Goal: Transaction & Acquisition: Purchase product/service

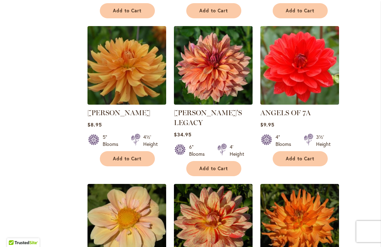
scroll to position [608, 0]
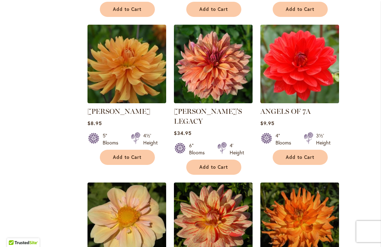
select select "**"
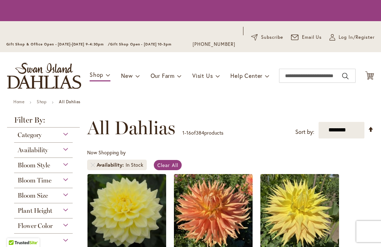
select select "**"
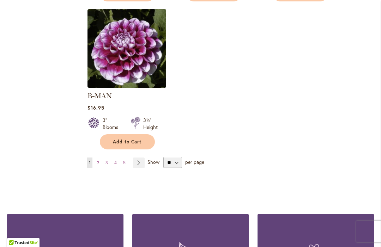
scroll to position [924, 0]
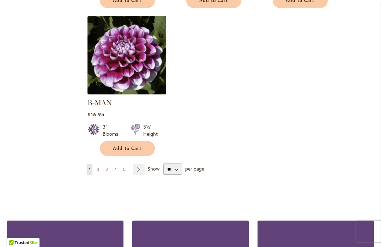
click at [137, 165] on link "Page Next" at bounding box center [139, 170] width 12 height 11
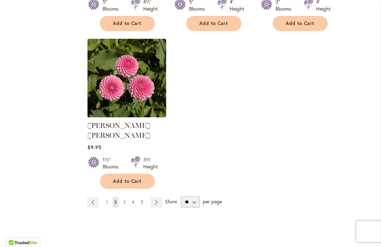
scroll to position [894, 0]
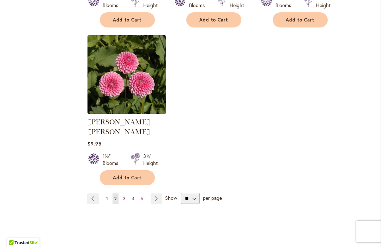
click at [158, 194] on link "Page Next" at bounding box center [157, 199] width 12 height 11
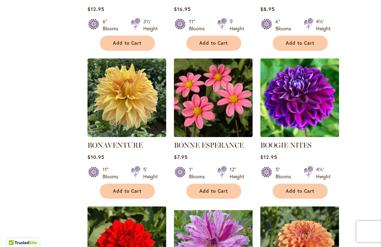
scroll to position [575, 0]
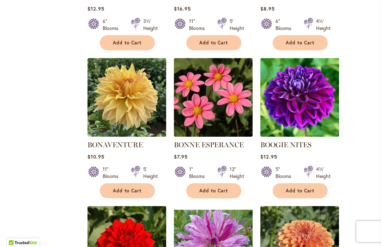
click at [353, 177] on ol "BITSY Rating: 100% 3 Reviews $19.95 4" Blooms 18" Height Add to Cart" at bounding box center [230, 54] width 287 height 883
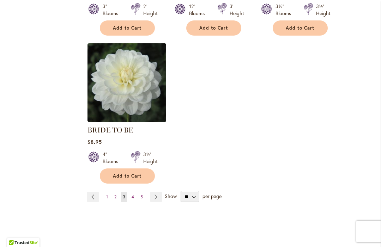
scroll to position [892, 0]
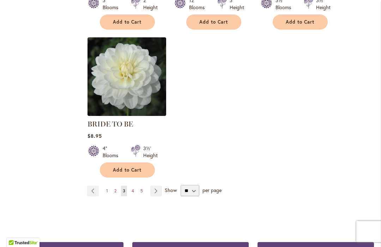
click at [155, 195] on link "Page Next" at bounding box center [156, 191] width 12 height 11
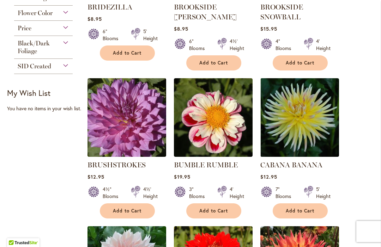
scroll to position [276, 0]
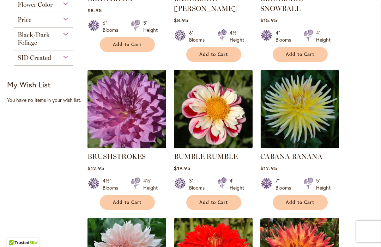
click at [209, 198] on button "Add to Cart" at bounding box center [213, 202] width 55 height 15
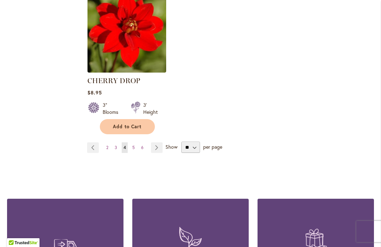
scroll to position [937, 0]
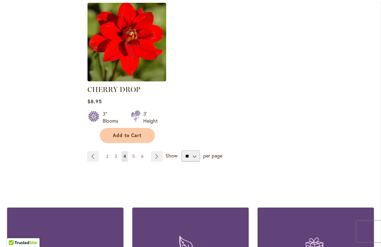
click at [155, 158] on link "Page Next" at bounding box center [157, 156] width 12 height 11
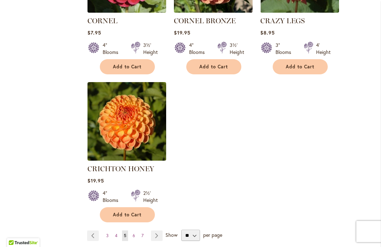
scroll to position [876, 0]
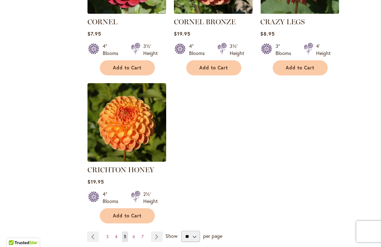
click at [157, 232] on link "Page Next" at bounding box center [157, 237] width 12 height 11
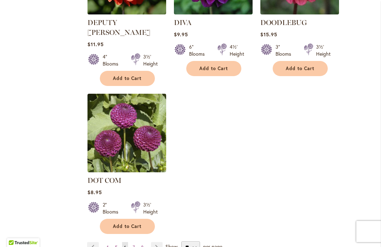
scroll to position [866, 0]
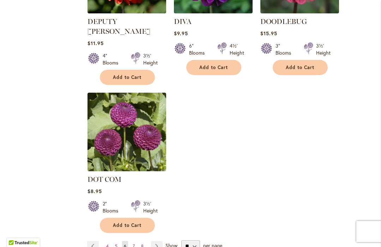
click at [155, 241] on link "Page Next" at bounding box center [157, 246] width 12 height 11
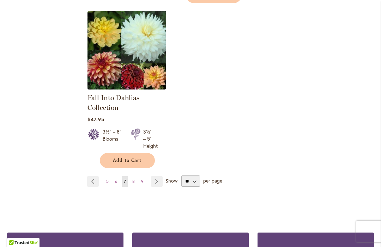
scroll to position [926, 0]
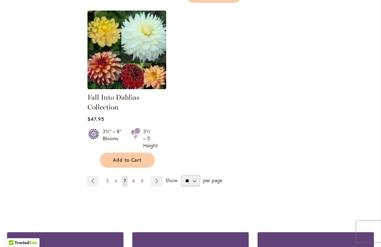
click at [154, 186] on link "Page Next" at bounding box center [157, 181] width 12 height 11
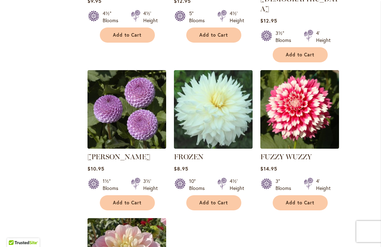
scroll to position [741, 0]
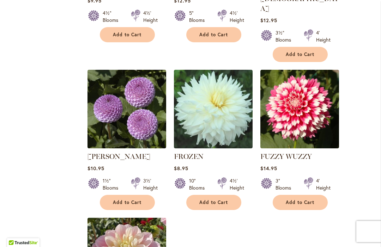
click at [293, 195] on button "Add to Cart" at bounding box center [300, 202] width 55 height 15
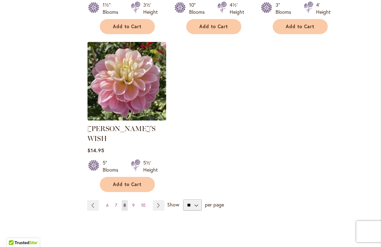
scroll to position [918, 0]
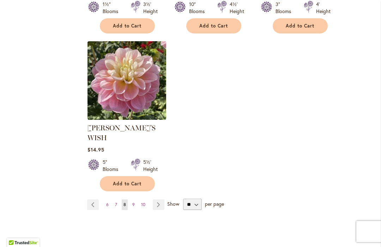
click at [157, 200] on link "Page Next" at bounding box center [159, 205] width 12 height 11
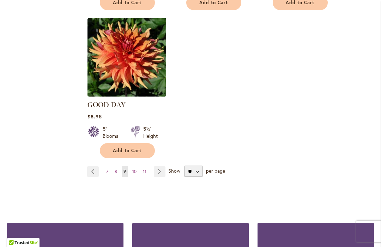
scroll to position [945, 0]
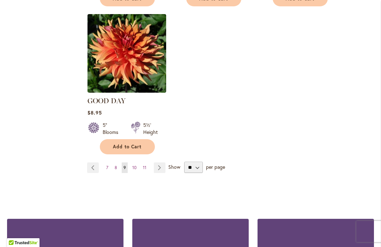
click at [160, 163] on link "Page Next" at bounding box center [160, 168] width 12 height 11
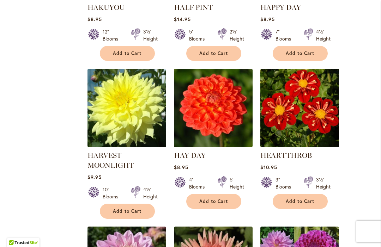
scroll to position [416, 0]
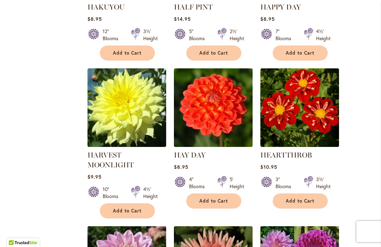
click at [358, 179] on ol "GRAND FINALE Rating: 63% 2 Reviews $9.95 10" Blooms 4' Height Add to Cart" at bounding box center [230, 226] width 287 height 909
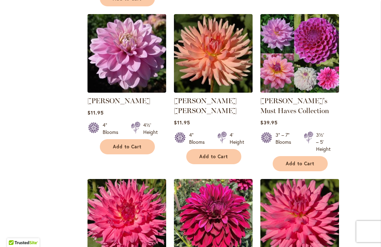
scroll to position [631, 0]
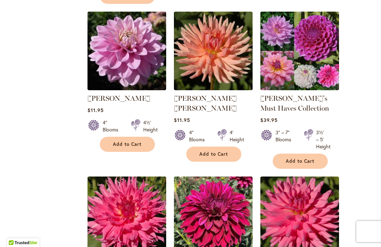
click at [209, 64] on img at bounding box center [213, 51] width 79 height 79
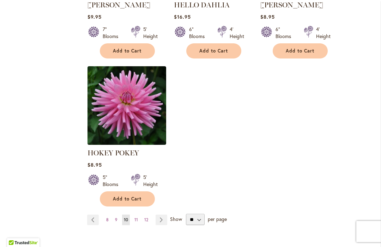
scroll to position [897, 0]
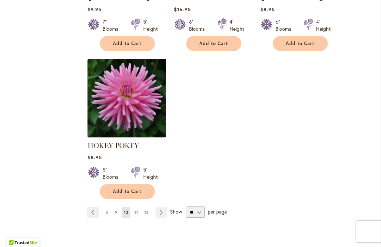
click at [163, 214] on link "Page Next" at bounding box center [162, 213] width 12 height 11
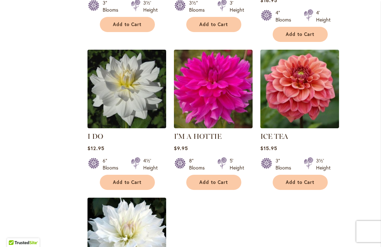
scroll to position [752, 0]
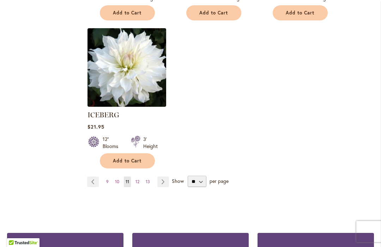
scroll to position [921, 0]
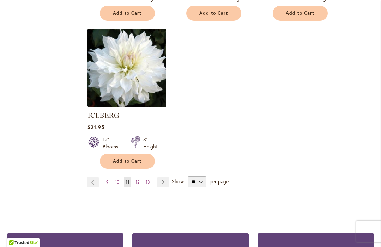
click at [165, 177] on link "Page Next" at bounding box center [163, 182] width 12 height 11
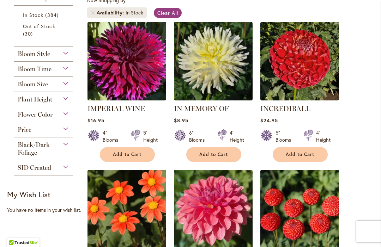
scroll to position [161, 0]
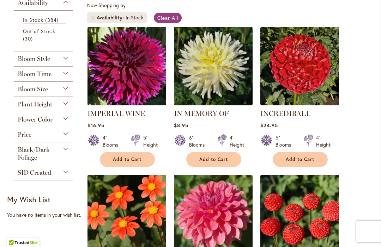
click at [207, 161] on span "Add to Cart" at bounding box center [213, 160] width 29 height 6
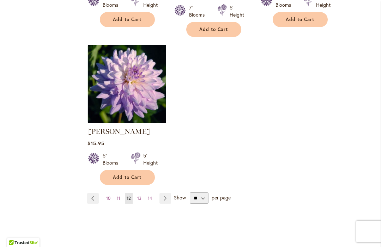
scroll to position [915, 0]
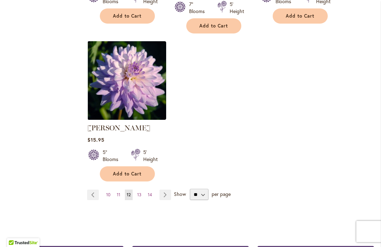
click at [163, 190] on link "Page Next" at bounding box center [166, 195] width 12 height 11
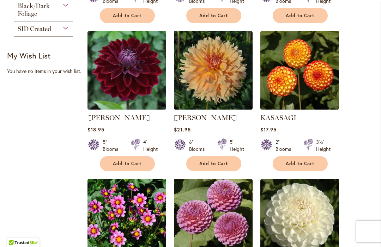
scroll to position [306, 0]
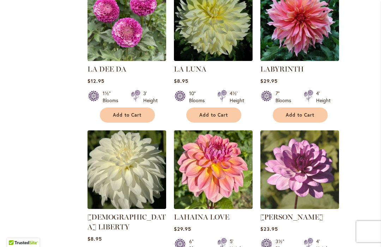
scroll to position [652, 0]
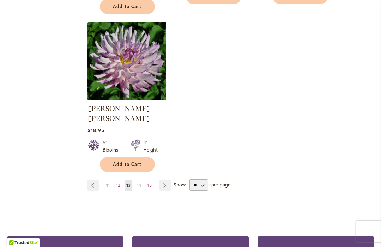
scroll to position [919, 0]
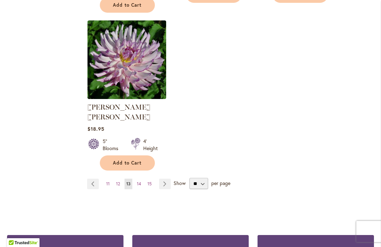
click at [162, 179] on link "Page Next" at bounding box center [165, 184] width 12 height 11
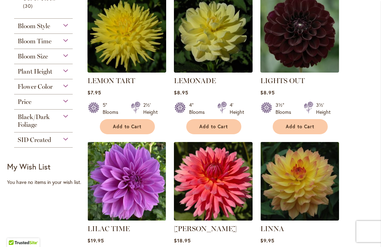
scroll to position [166, 0]
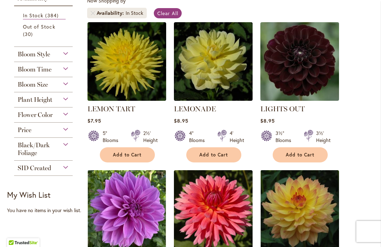
click at [124, 65] on img at bounding box center [127, 61] width 79 height 79
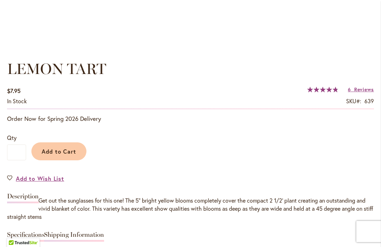
scroll to position [483, 0]
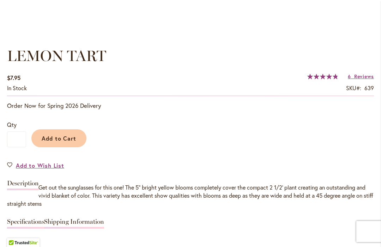
click at [361, 79] on span "Reviews" at bounding box center [364, 76] width 20 height 7
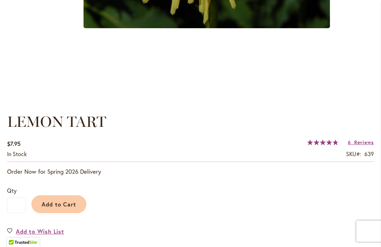
scroll to position [417, 0]
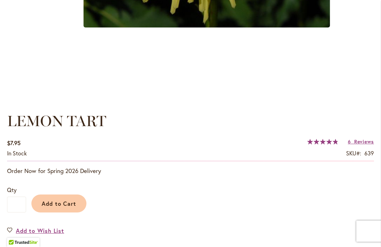
click at [357, 142] on span "Reviews" at bounding box center [364, 142] width 20 height 7
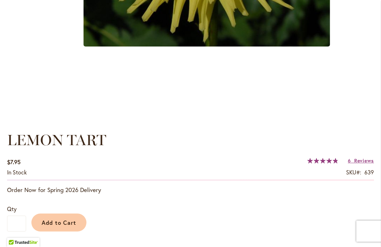
scroll to position [396, 0]
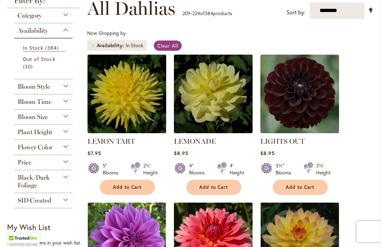
scroll to position [135, 0]
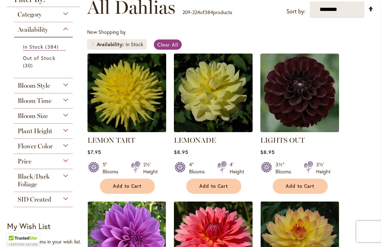
click at [212, 94] on img at bounding box center [213, 93] width 79 height 79
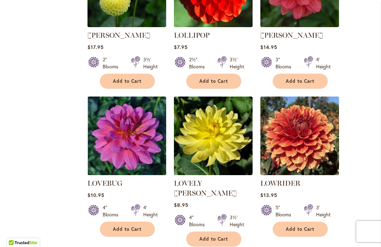
scroll to position [694, 0]
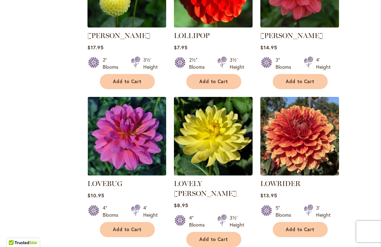
click at [210, 136] on img at bounding box center [213, 136] width 79 height 79
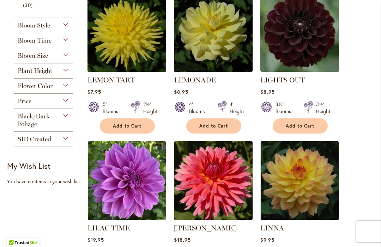
scroll to position [197, 0]
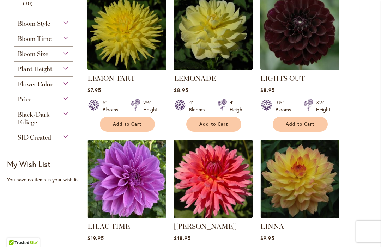
click at [209, 126] on span "Add to Cart" at bounding box center [213, 124] width 29 height 6
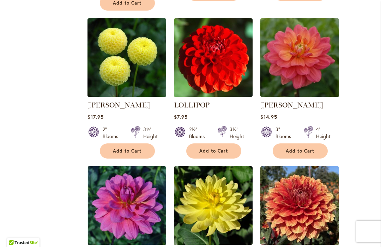
scroll to position [622, 0]
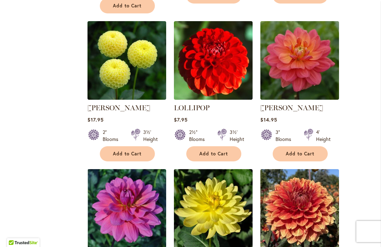
click at [209, 151] on span "Add to Cart" at bounding box center [213, 154] width 29 height 6
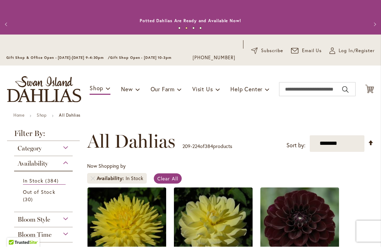
click at [369, 90] on icon "Cart .cls-1 { fill: #231f20; }" at bounding box center [369, 89] width 9 height 9
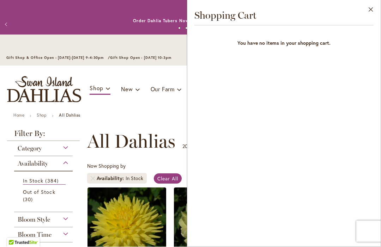
click at [377, 10] on button "Close" at bounding box center [370, 11] width 19 height 22
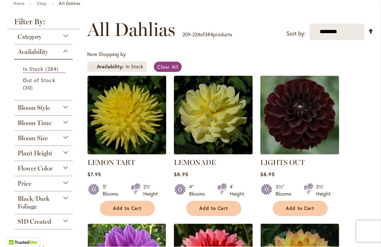
scroll to position [113, 0]
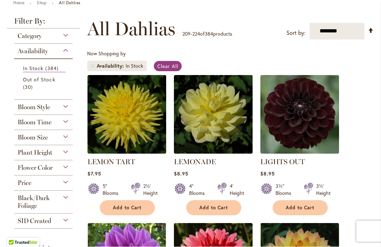
click at [211, 212] on button "Add to Cart" at bounding box center [213, 208] width 55 height 15
